Goal: Task Accomplishment & Management: Use online tool/utility

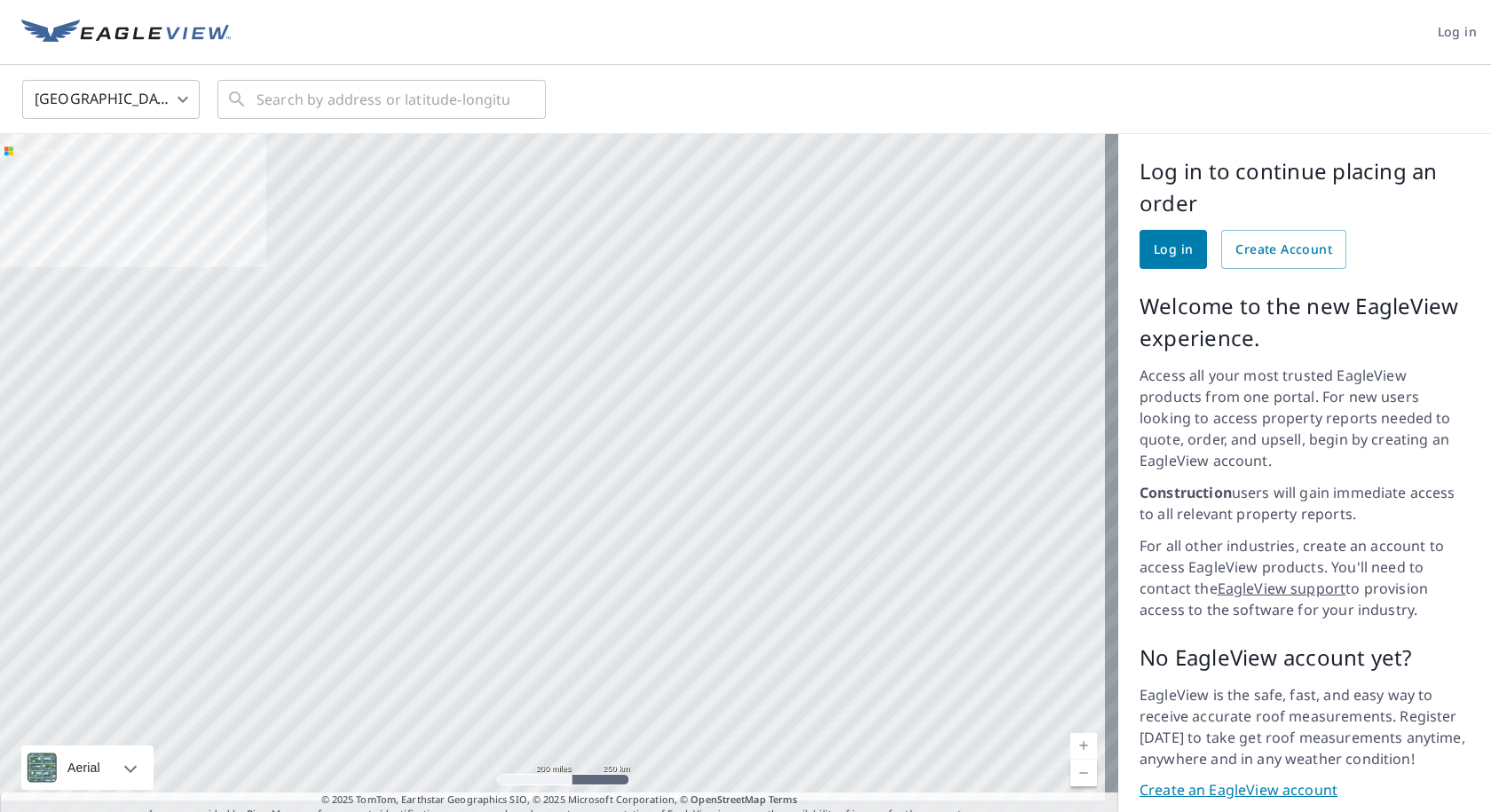
click at [1188, 253] on link "Log in" at bounding box center [1172, 249] width 67 height 39
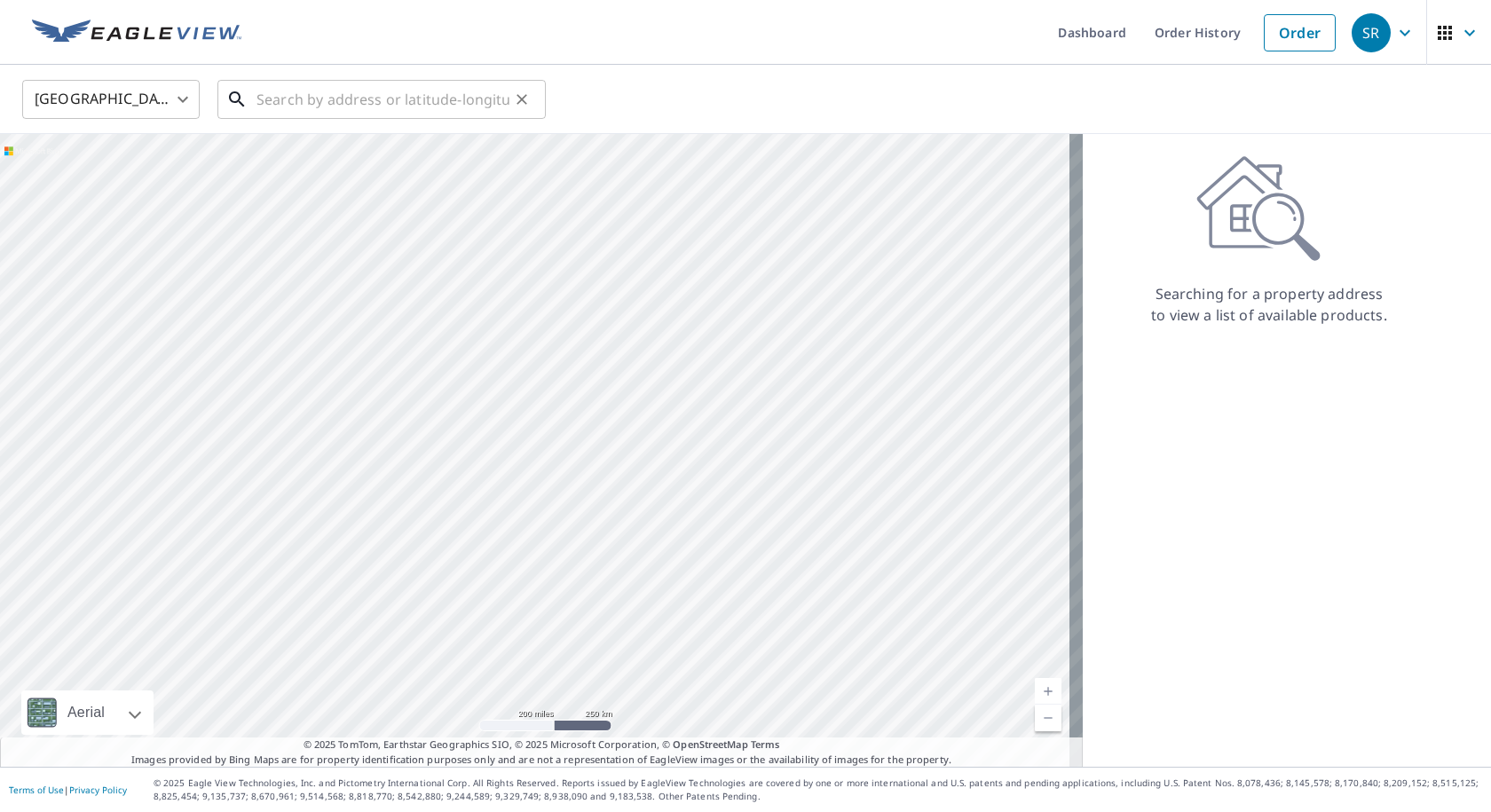
click at [311, 108] on input "text" at bounding box center [383, 99] width 253 height 49
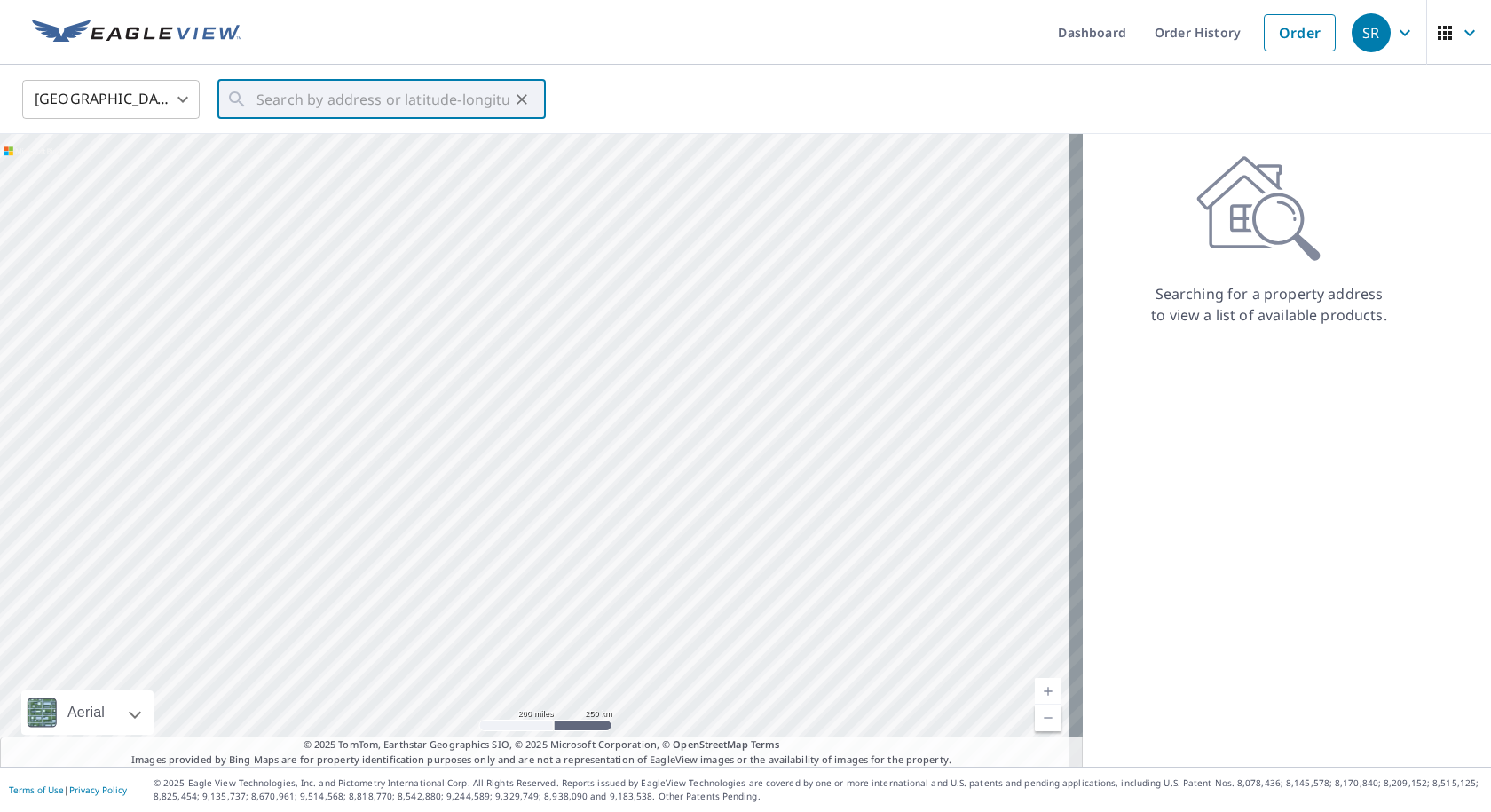
click at [1215, 106] on div "United States US ​ ​" at bounding box center [739, 99] width 1460 height 41
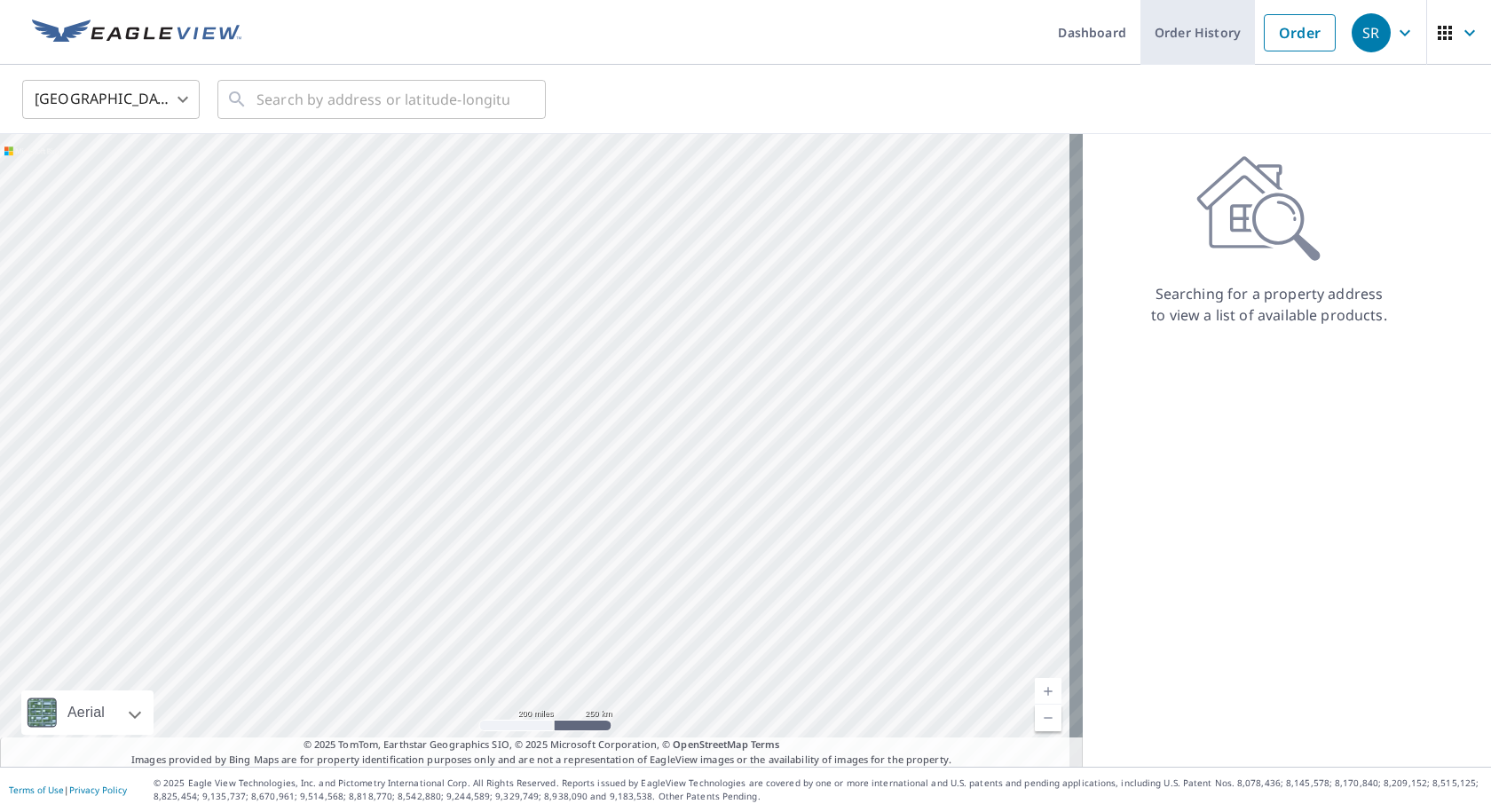
click at [1211, 39] on link "Order History" at bounding box center [1197, 32] width 115 height 65
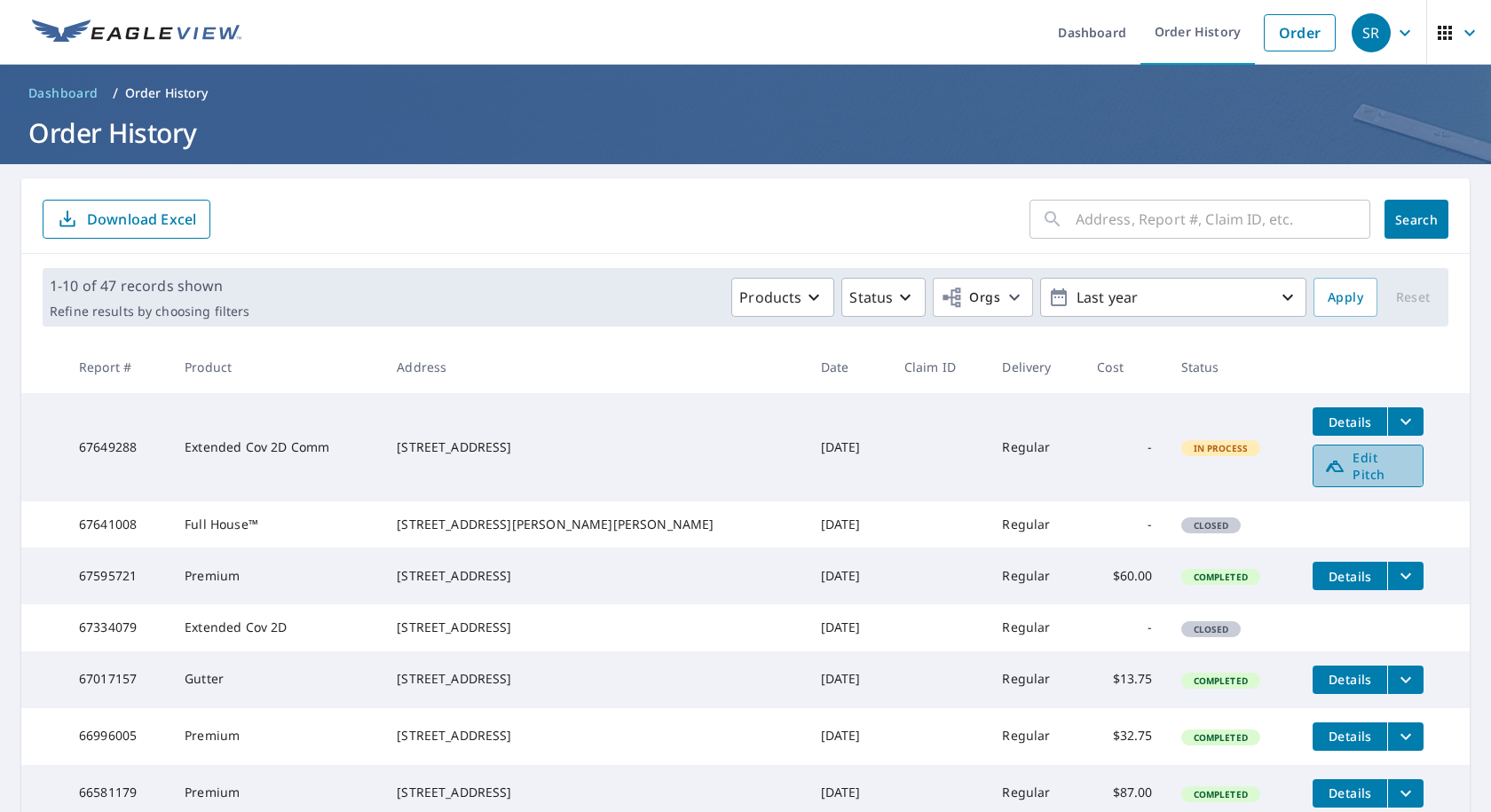
click at [1325, 460] on span "Edit Pitch" at bounding box center [1368, 466] width 88 height 34
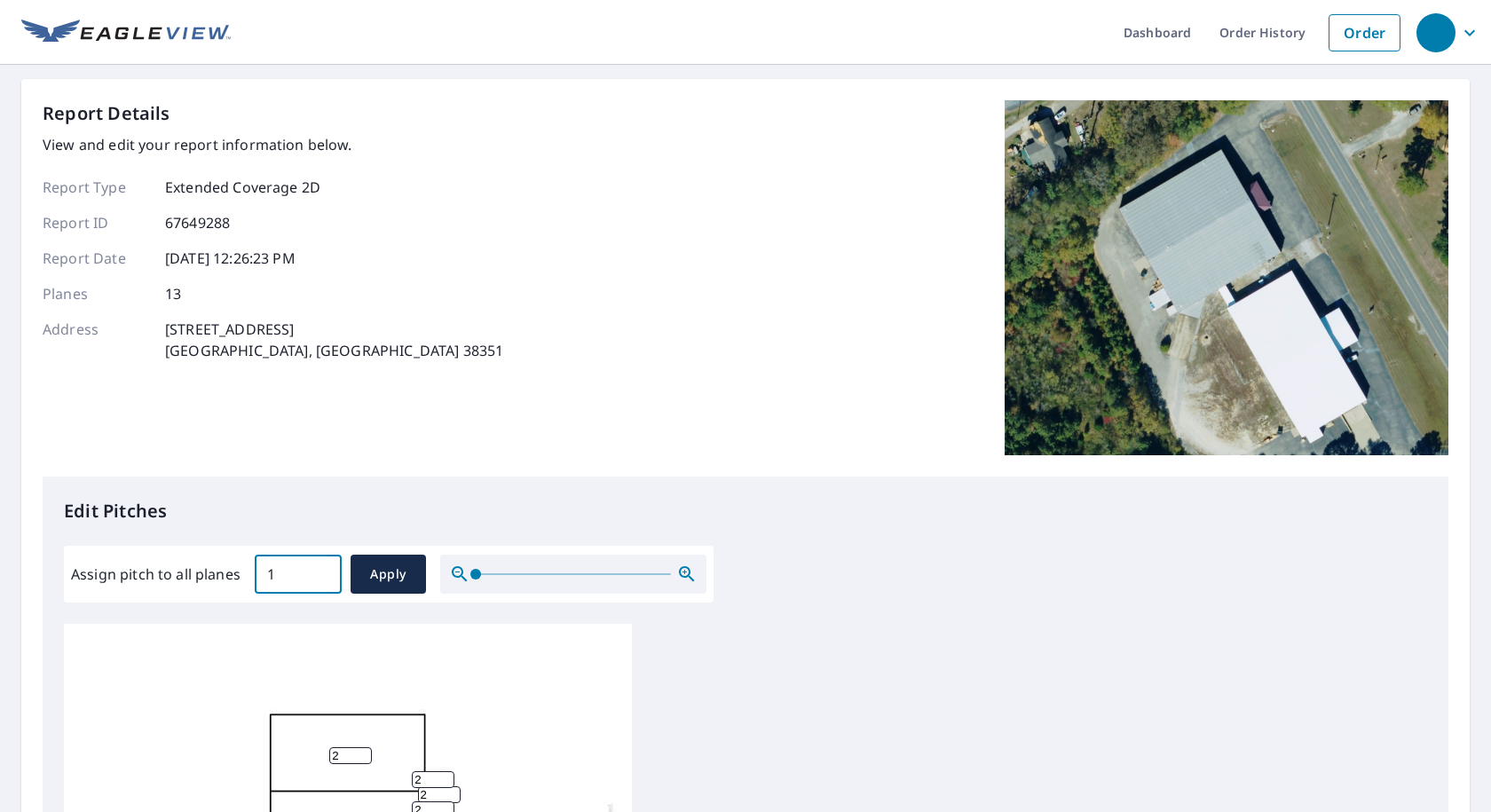
click at [317, 569] on input "1" at bounding box center [298, 573] width 87 height 49
click at [317, 569] on input "1.1" at bounding box center [298, 573] width 87 height 49
click at [317, 569] on input "2.2" at bounding box center [298, 573] width 87 height 49
click at [319, 578] on input "2.1" at bounding box center [298, 573] width 87 height 49
type input "2"
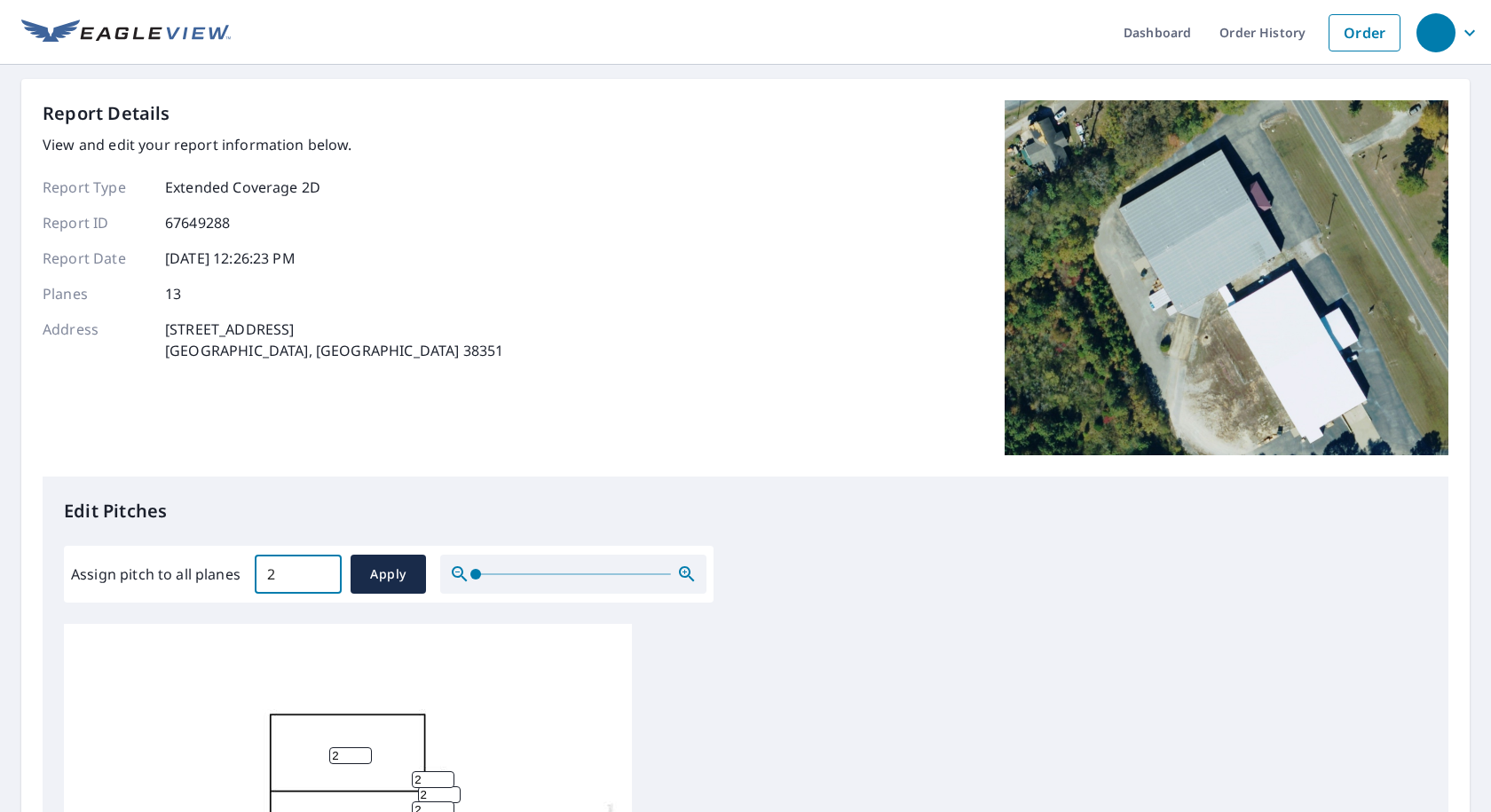
click at [319, 578] on input "2" at bounding box center [298, 573] width 87 height 49
click at [390, 572] on span "Apply" at bounding box center [388, 574] width 47 height 22
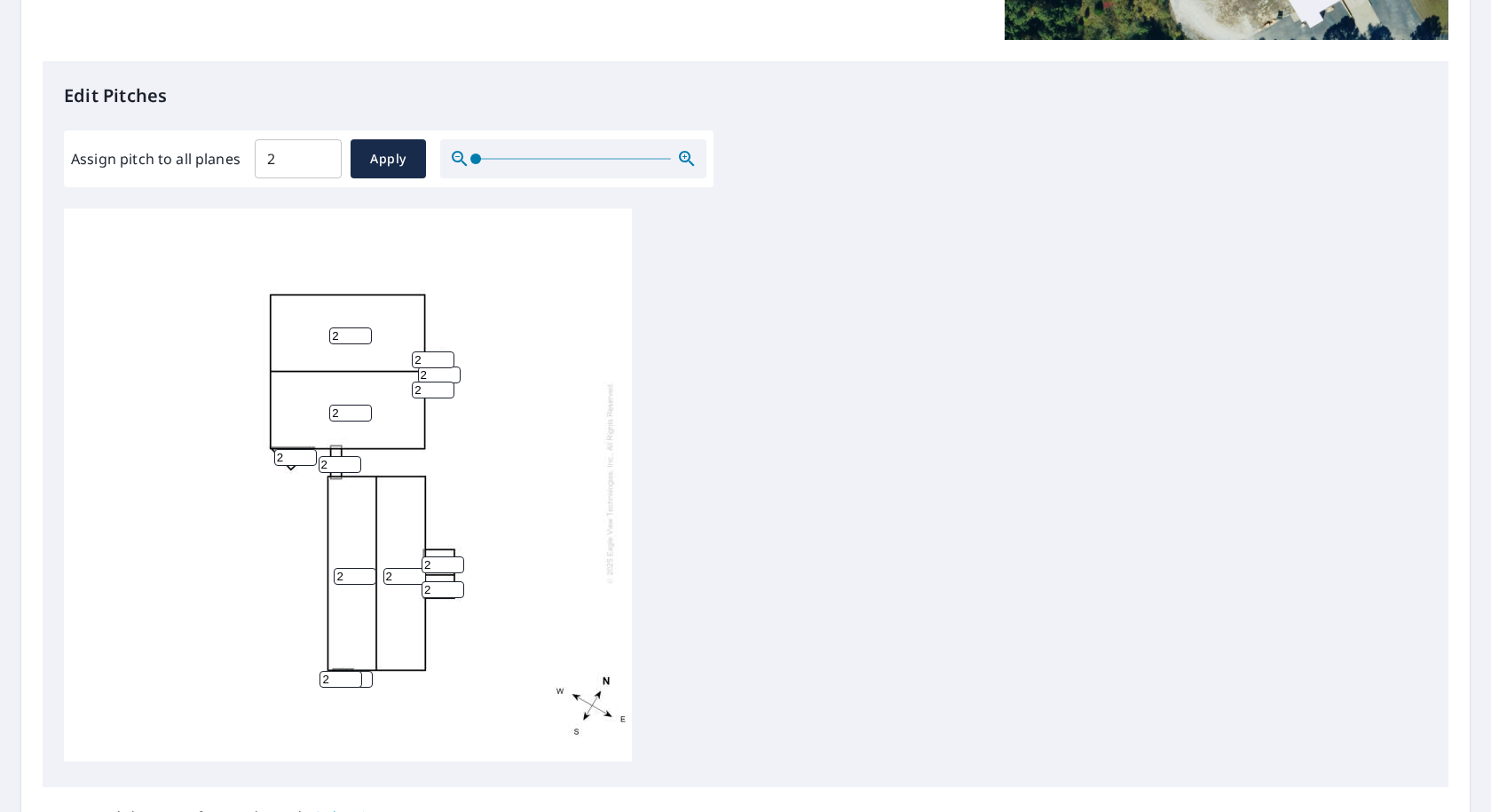
scroll to position [18, 0]
drag, startPoint x: 1414, startPoint y: 374, endPoint x: 1414, endPoint y: 223, distance: 151.0
click at [1414, 223] on div "Edit Pitches Assign pitch to all planes 2 ​ Apply 2 2 2 2 2 2 2 2 2 2 2 2 2" at bounding box center [745, 423] width 1406 height 726
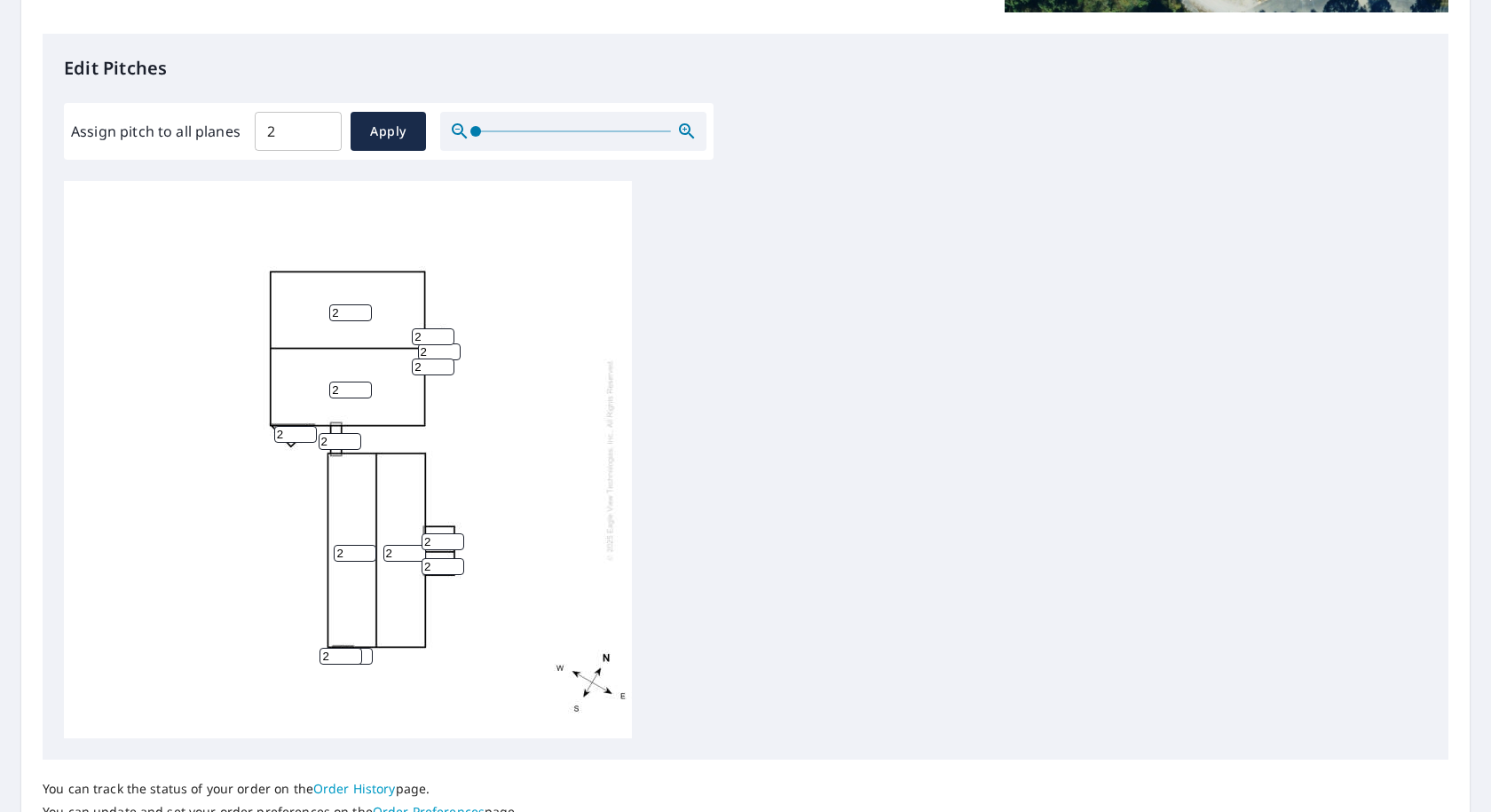
scroll to position [592, 0]
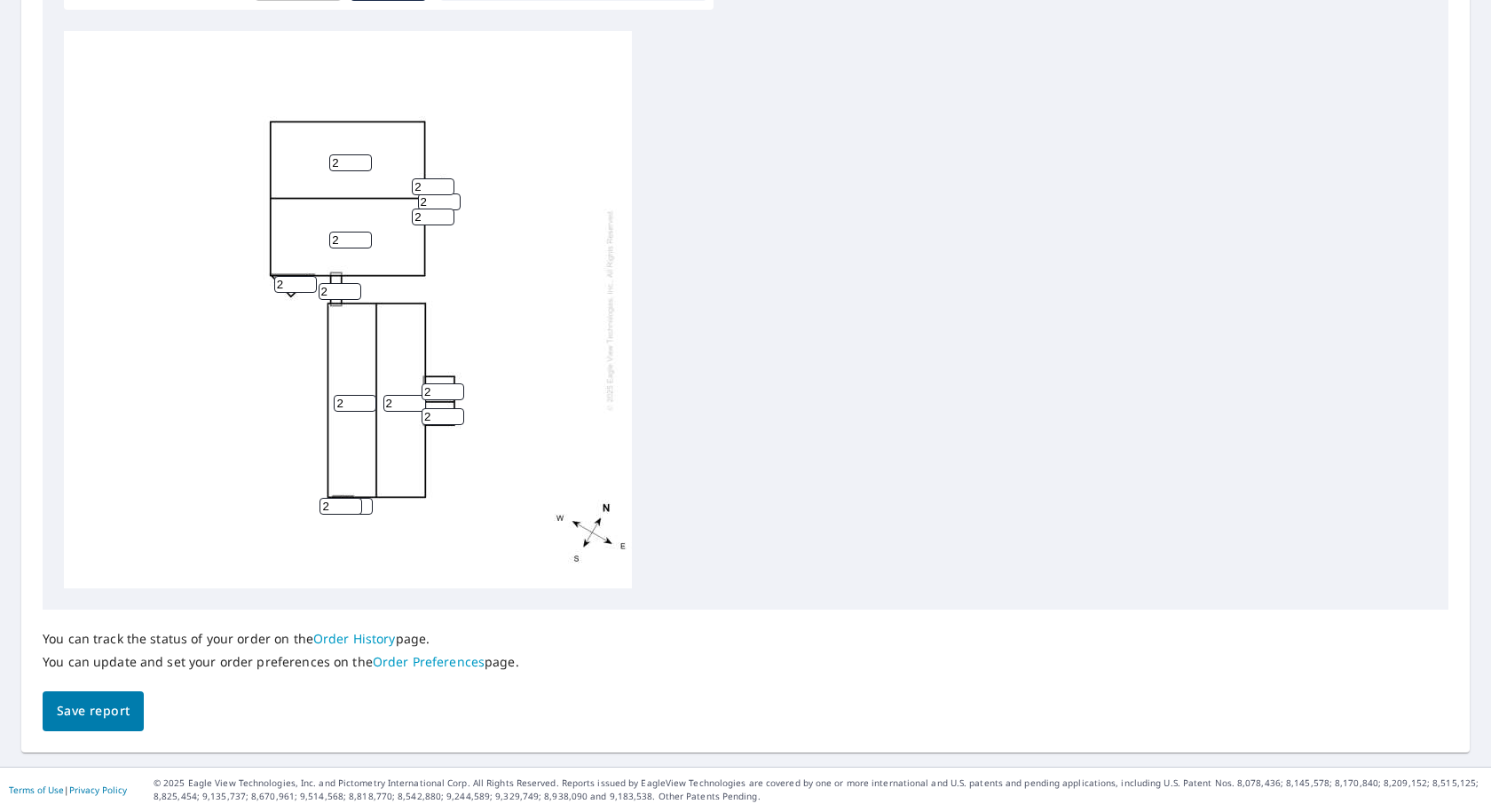
click at [104, 708] on span "Save report" at bounding box center [92, 711] width 73 height 22
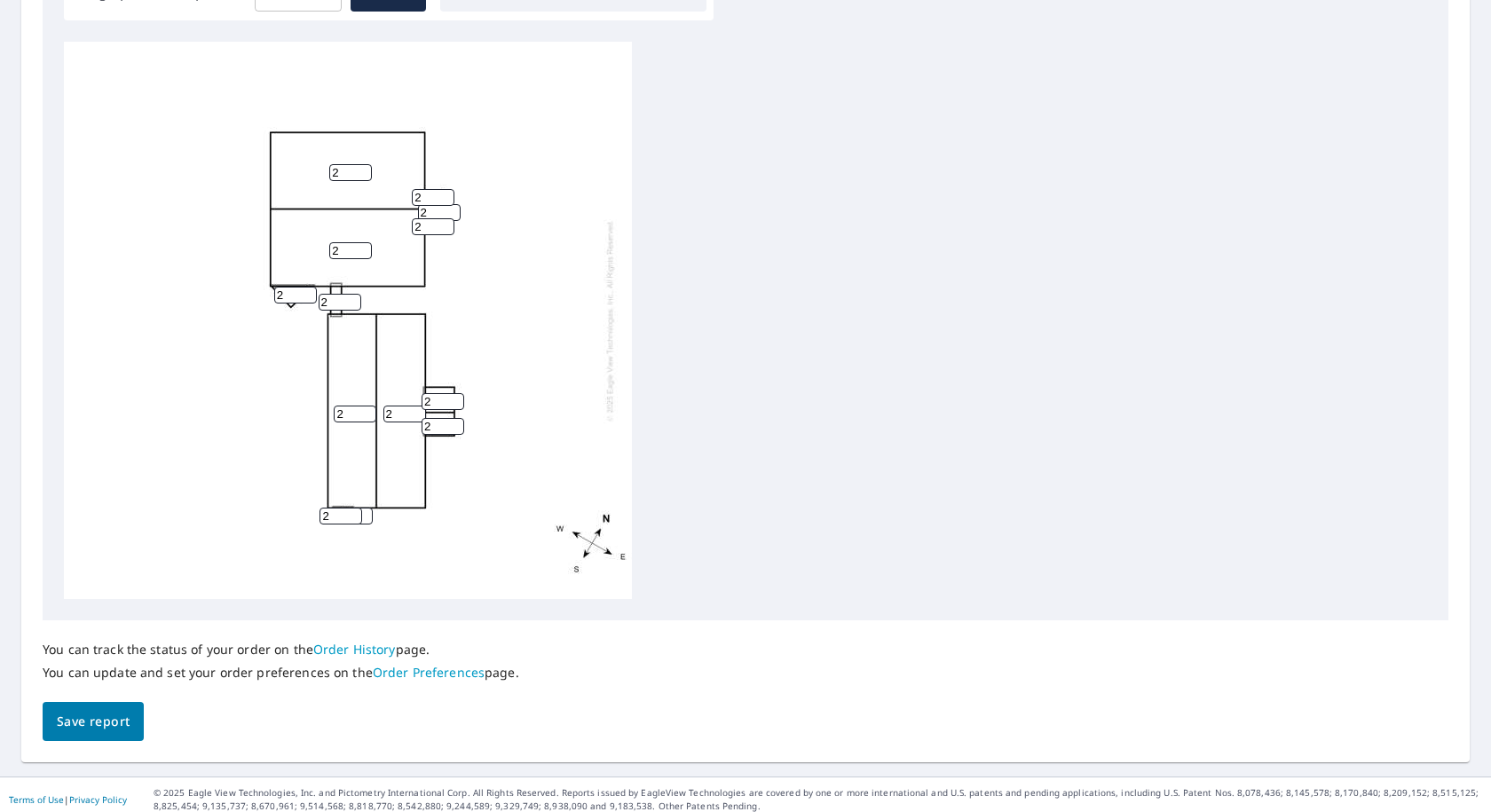
scroll to position [621, 0]
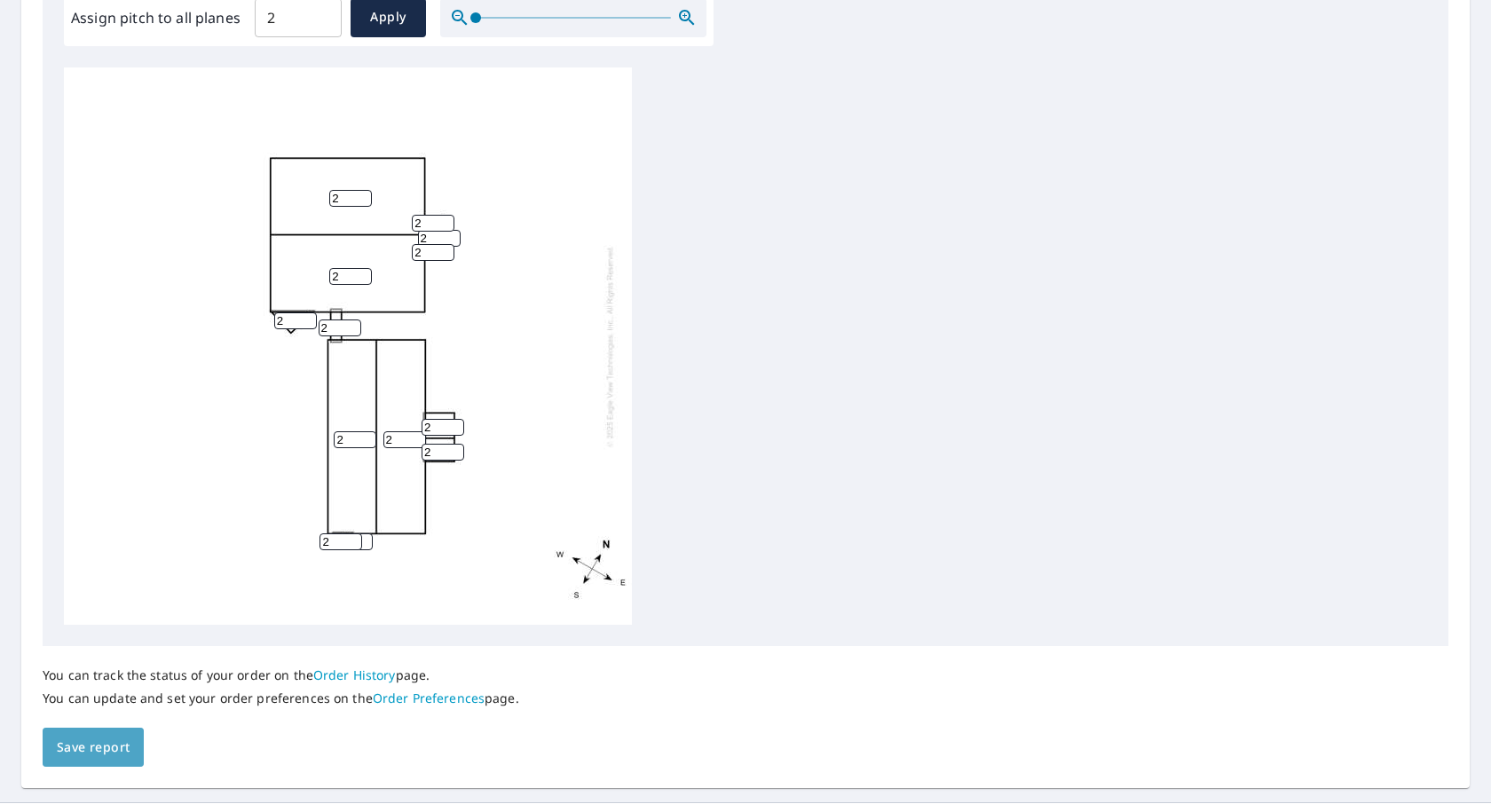
click at [100, 744] on span "Save report" at bounding box center [92, 747] width 73 height 22
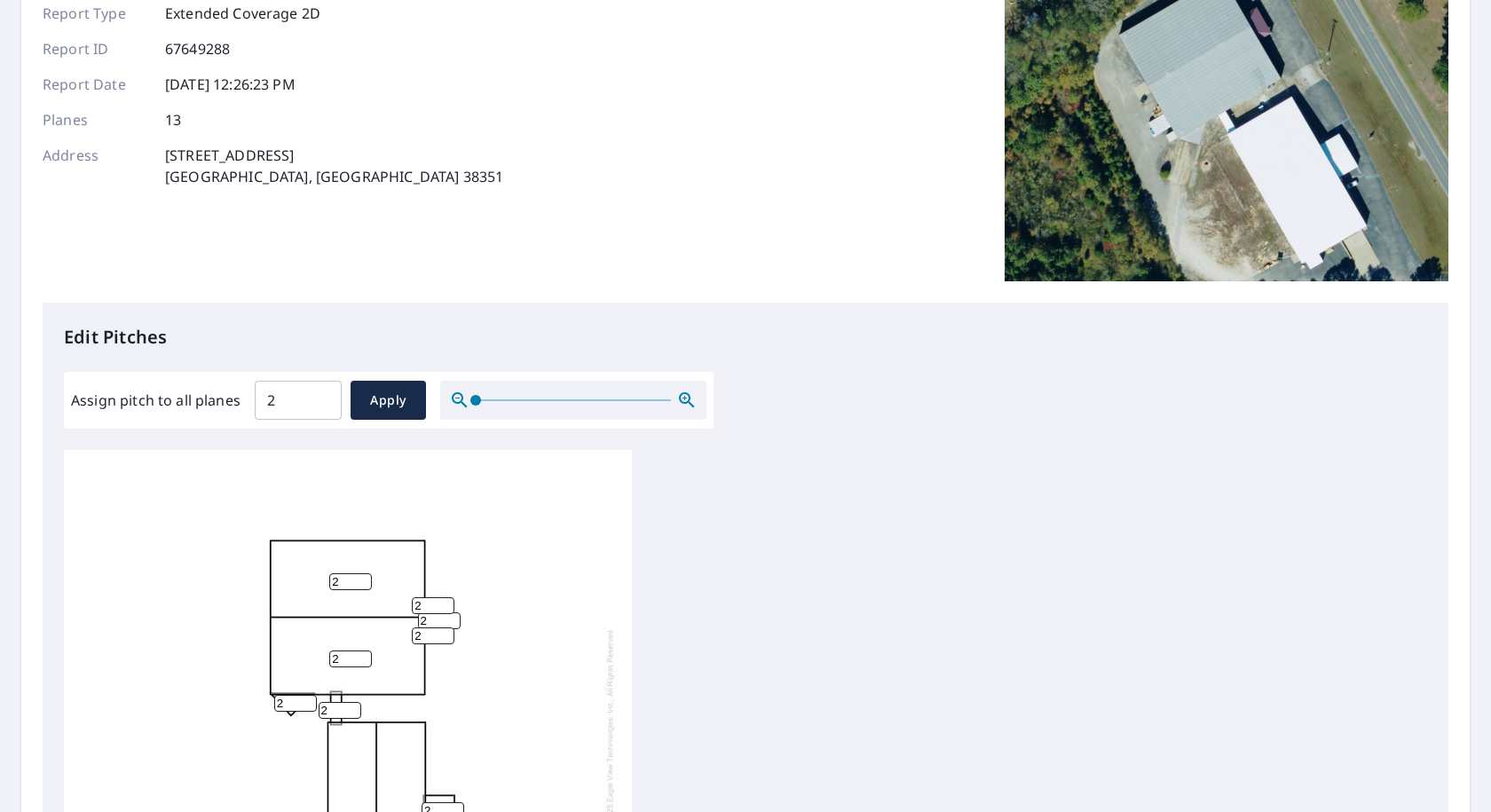
scroll to position [0, 0]
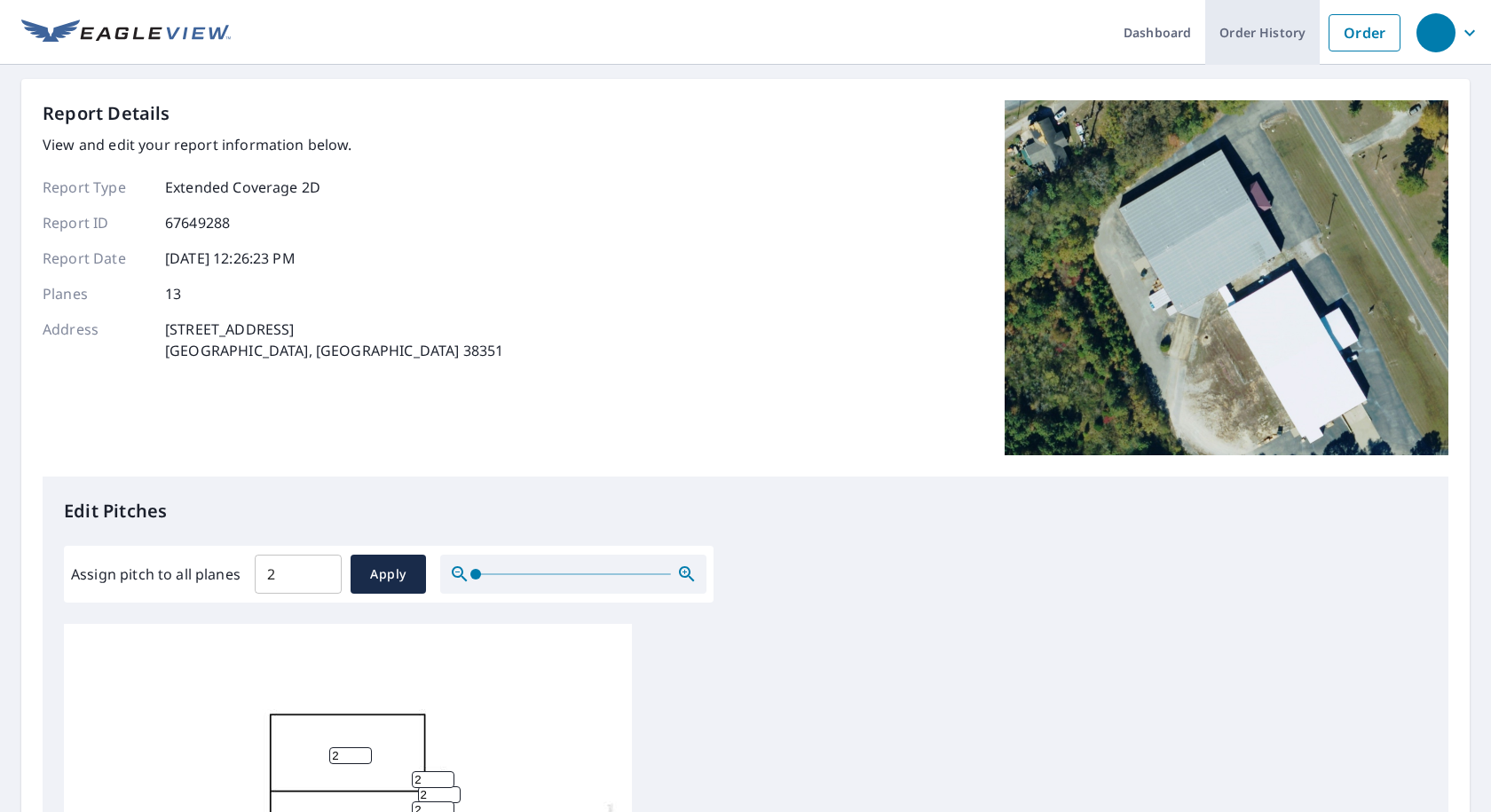
click at [1242, 25] on link "Order History" at bounding box center [1262, 32] width 115 height 65
